Goal: Transaction & Acquisition: Purchase product/service

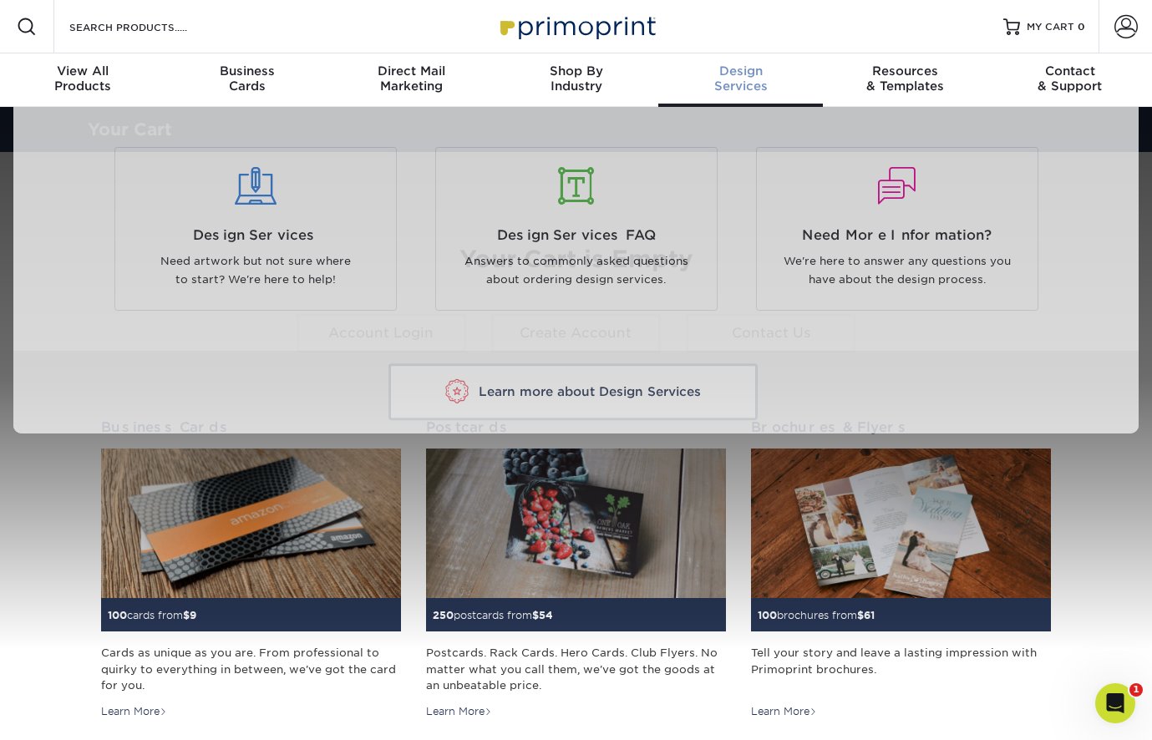
click at [749, 76] on span "Design" at bounding box center [740, 71] width 165 height 15
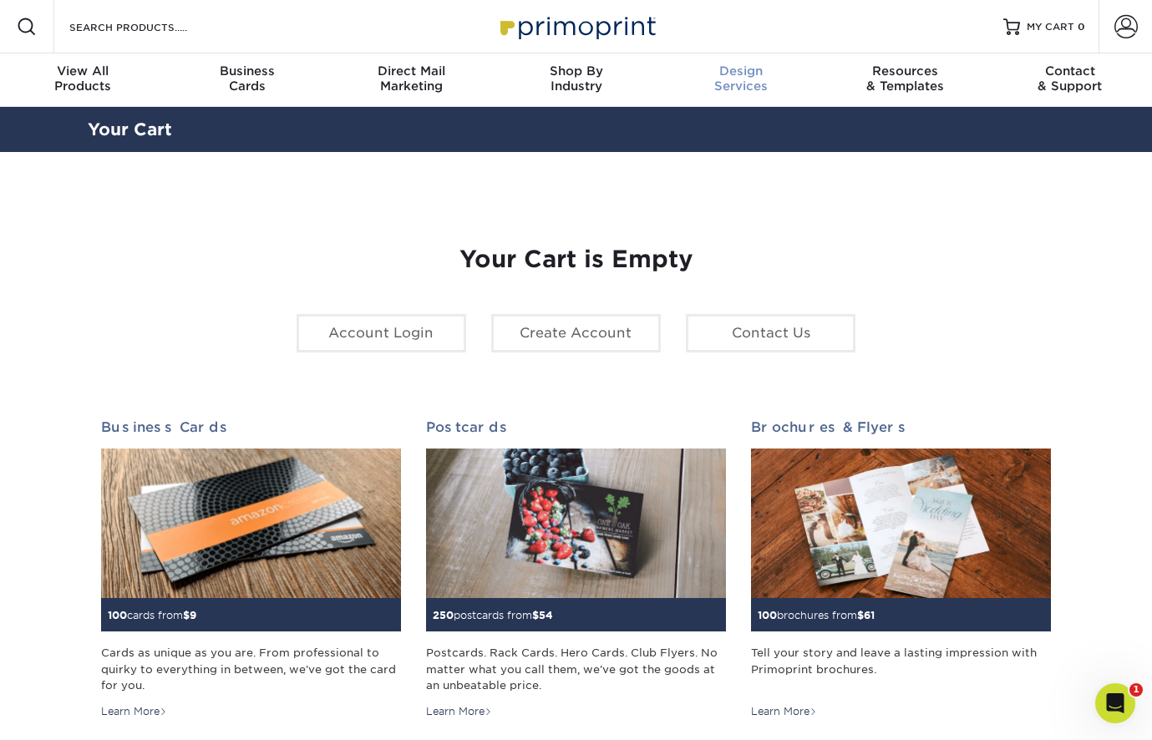
click at [721, 69] on span "Design" at bounding box center [740, 71] width 165 height 15
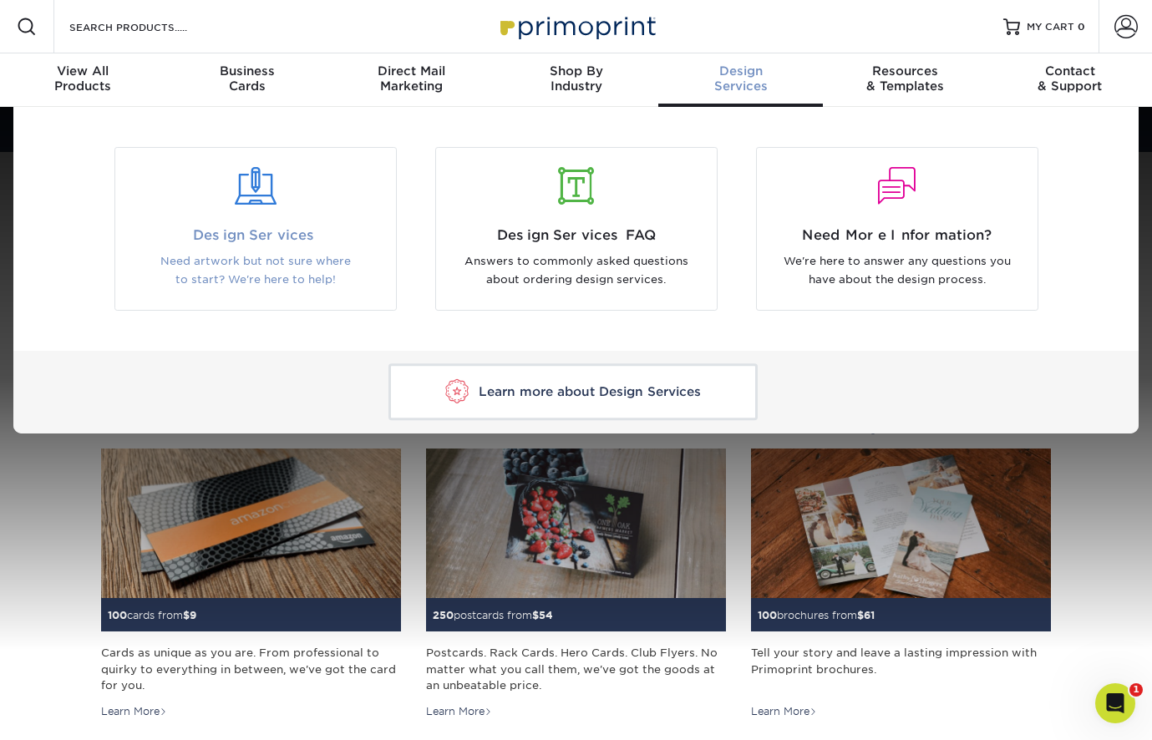
click at [218, 207] on div at bounding box center [255, 197] width 281 height 58
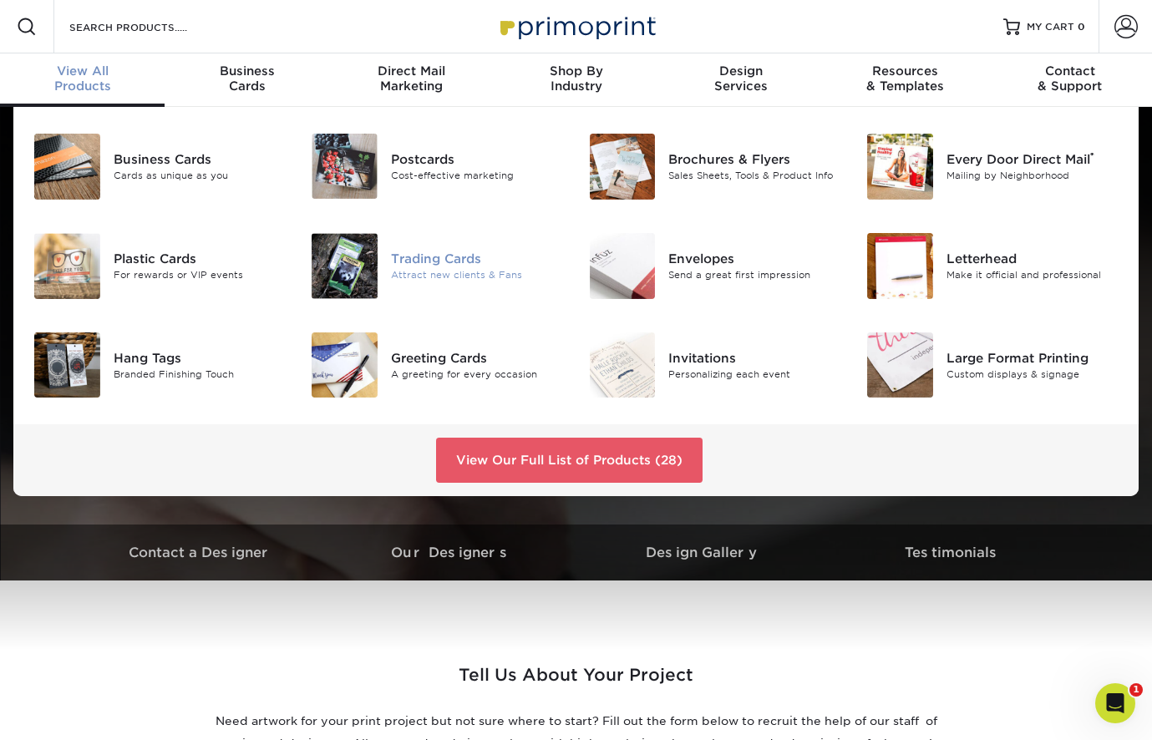
click at [415, 253] on div "Trading Cards" at bounding box center [477, 259] width 173 height 18
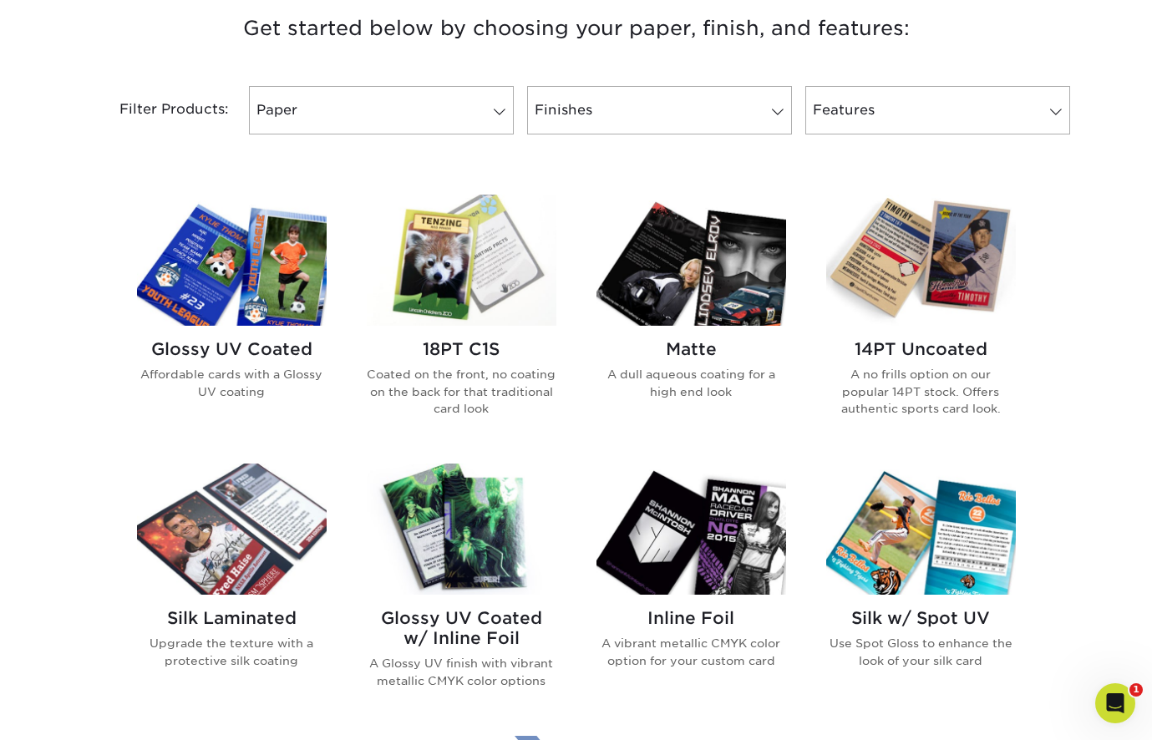
scroll to position [658, 0]
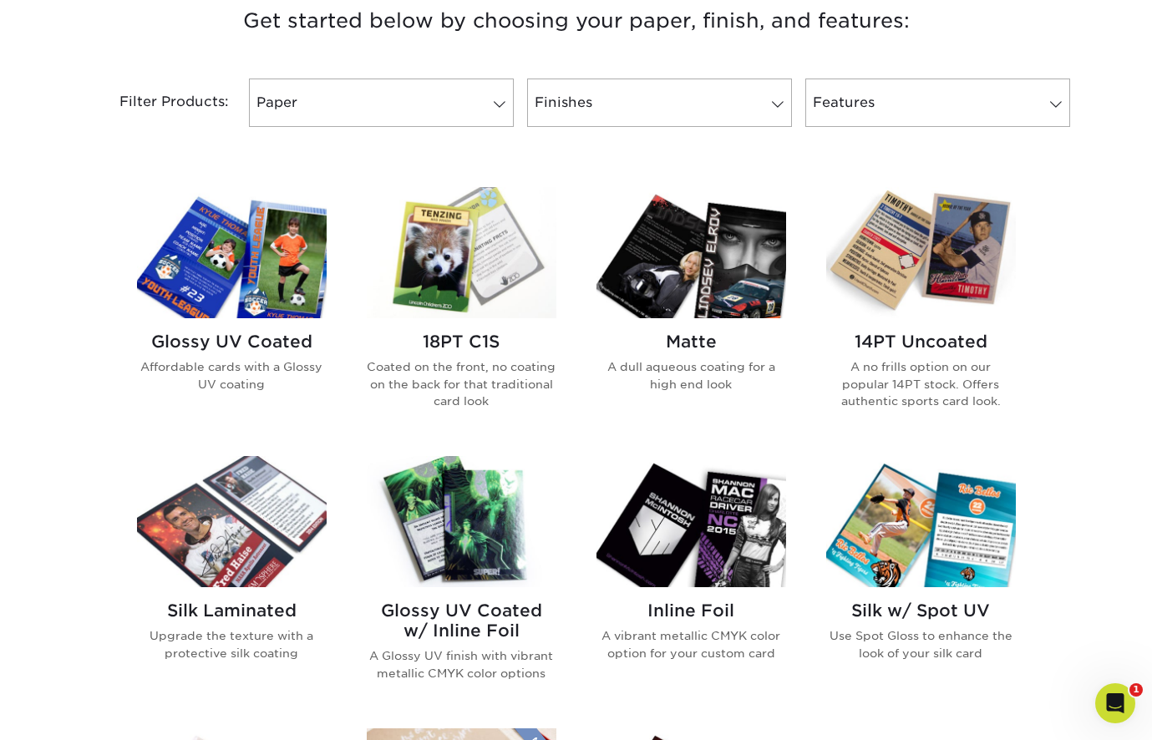
click at [246, 280] on img at bounding box center [232, 252] width 190 height 131
